Goal: Register for event/course

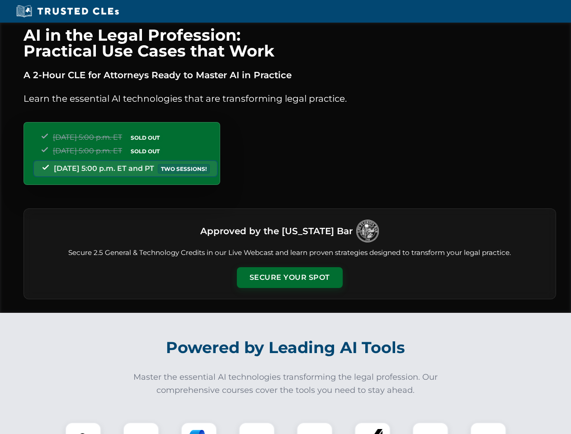
click at [289, 278] on button "Secure Your Spot" at bounding box center [290, 277] width 106 height 21
click at [83, 428] on img at bounding box center [83, 440] width 26 height 26
click at [141, 428] on div at bounding box center [141, 440] width 36 height 36
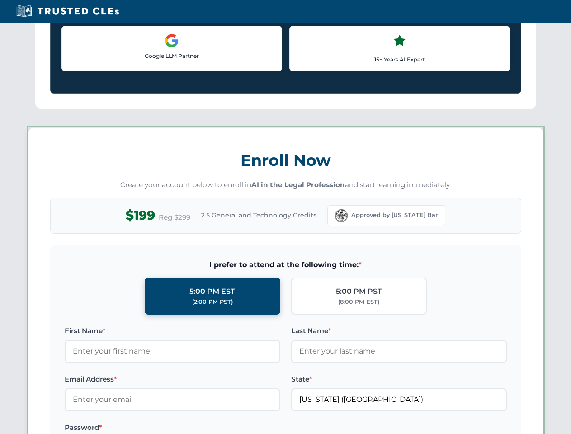
click at [257, 428] on div "AI in the Legal Profession: Practical Use Cases that Work A 2-Hour CLE for Atto…" at bounding box center [285, 423] width 571 height 2115
